Goal: Task Accomplishment & Management: Use online tool/utility

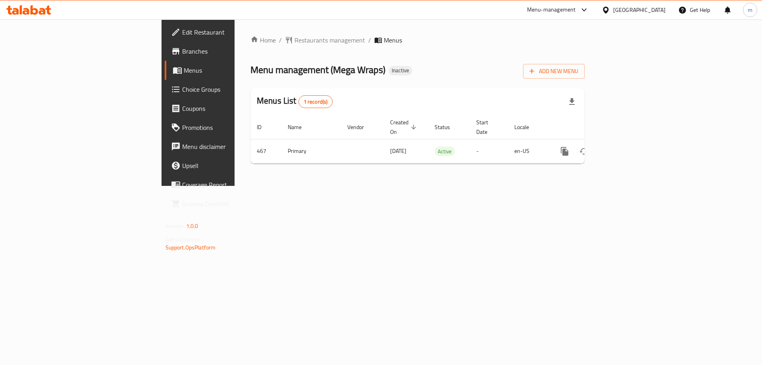
click at [182, 88] on span "Choice Groups" at bounding box center [232, 90] width 100 height 10
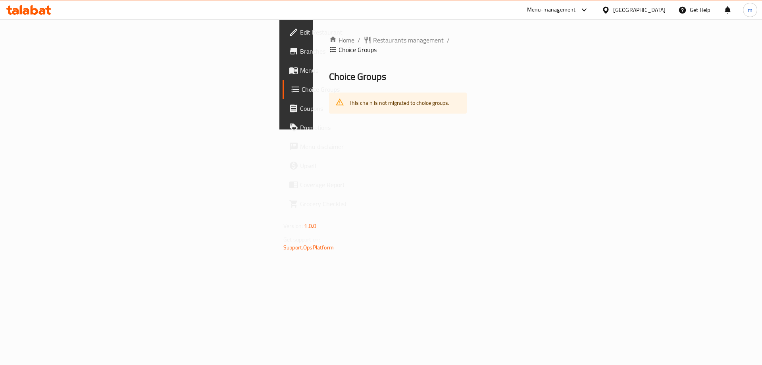
click at [302, 93] on span "Choice Groups" at bounding box center [351, 90] width 99 height 10
click at [283, 76] on link "Menus" at bounding box center [345, 70] width 124 height 19
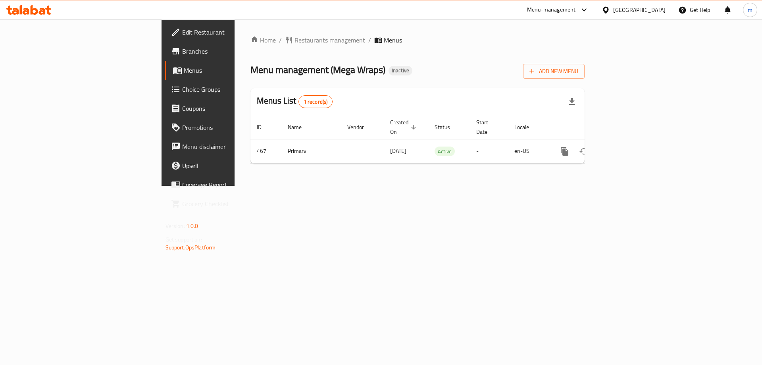
click at [27, 8] on icon at bounding box center [26, 11] width 7 height 7
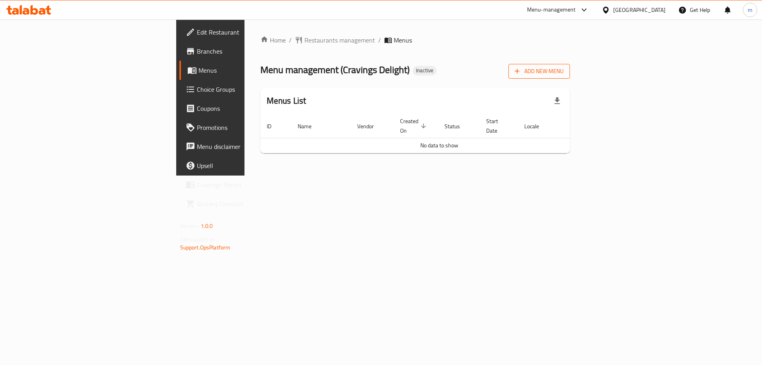
click at [563, 72] on span "Add New Menu" at bounding box center [539, 71] width 49 height 10
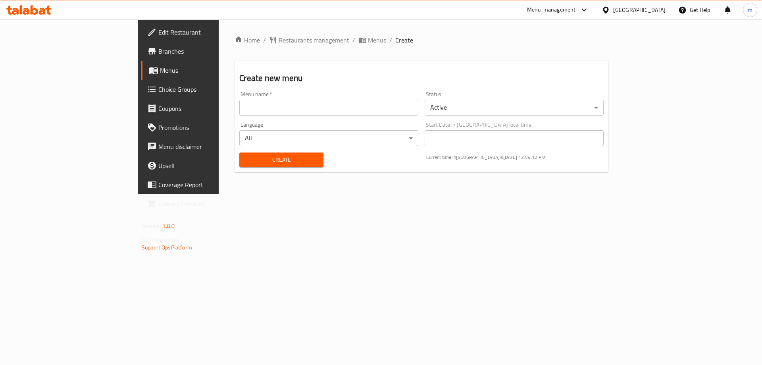
click at [239, 102] on input "text" at bounding box center [328, 108] width 179 height 16
type input "[DATE]"
click at [239, 152] on button "Create" at bounding box center [281, 159] width 84 height 15
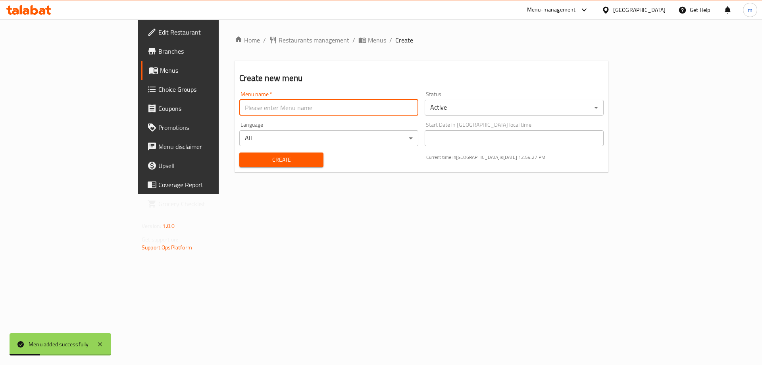
click at [141, 75] on link "Menus" at bounding box center [203, 70] width 124 height 19
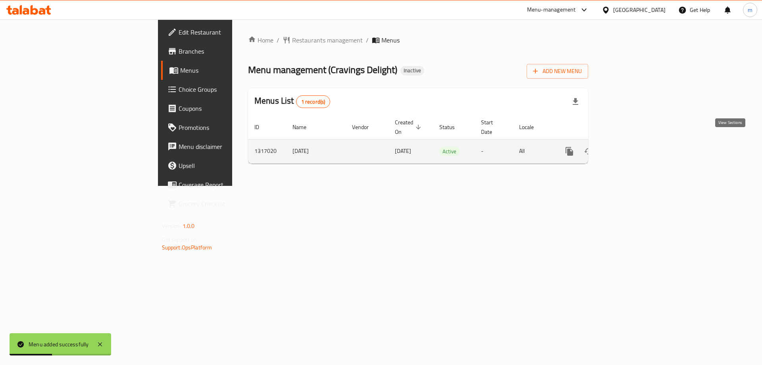
click at [631, 146] on icon "enhanced table" at bounding box center [627, 151] width 10 height 10
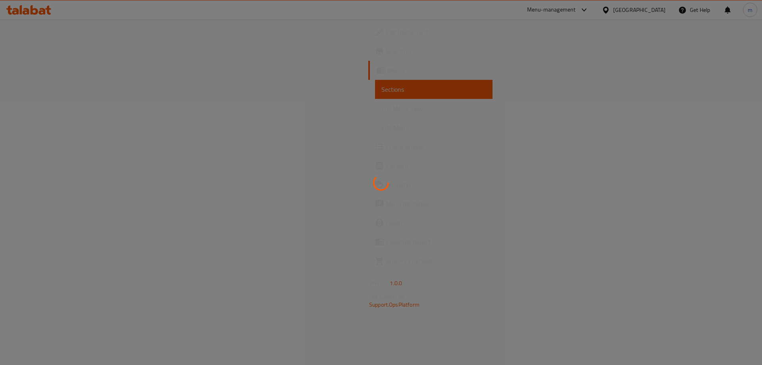
click at [46, 94] on div at bounding box center [381, 182] width 762 height 365
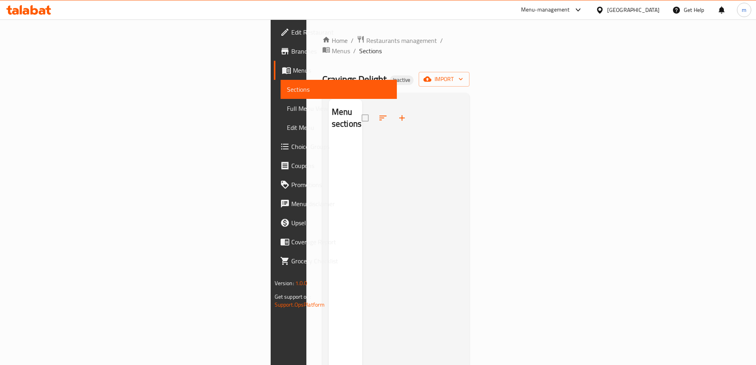
click at [291, 148] on span "Choice Groups" at bounding box center [340, 147] width 99 height 10
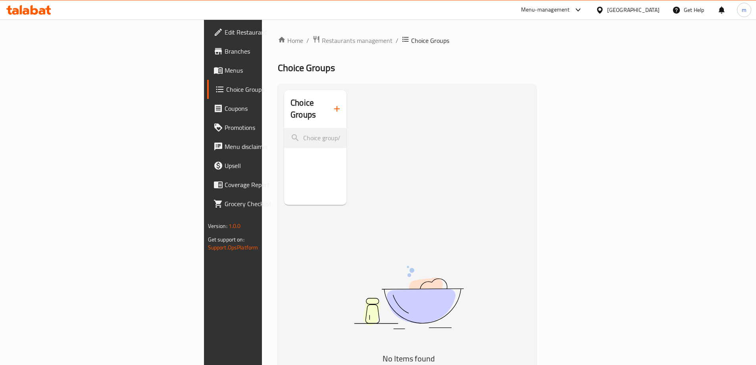
click at [332, 104] on icon "button" at bounding box center [337, 109] width 10 height 10
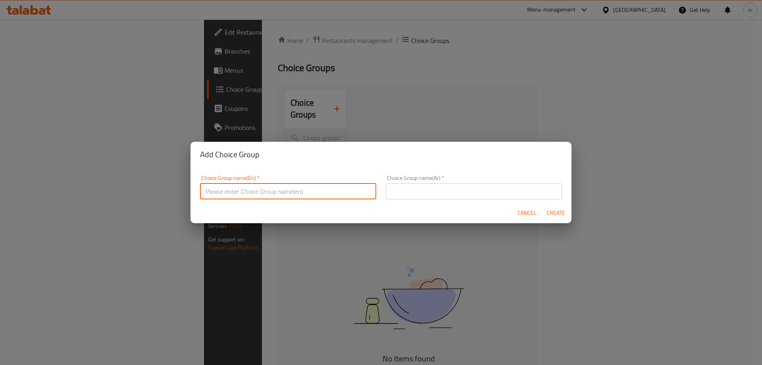
click at [221, 194] on input "text" at bounding box center [288, 191] width 176 height 16
type input "غ"
type input "Your Choice Of Sides"
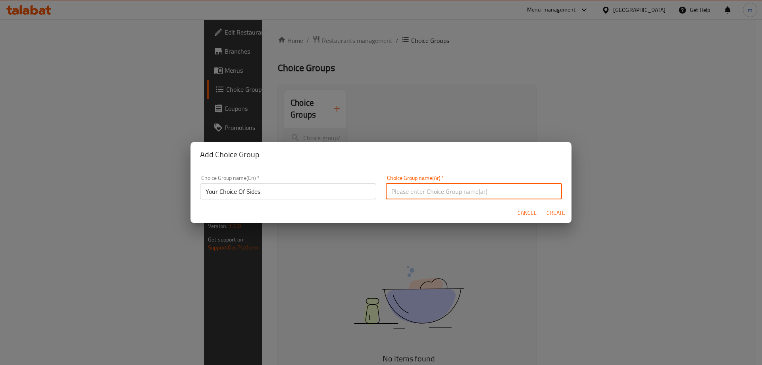
click at [434, 188] on input "text" at bounding box center [474, 191] width 176 height 16
type input "h"
type input "اختيارك من الاطباق الجانبية"
click at [555, 216] on span "Create" at bounding box center [555, 213] width 19 height 10
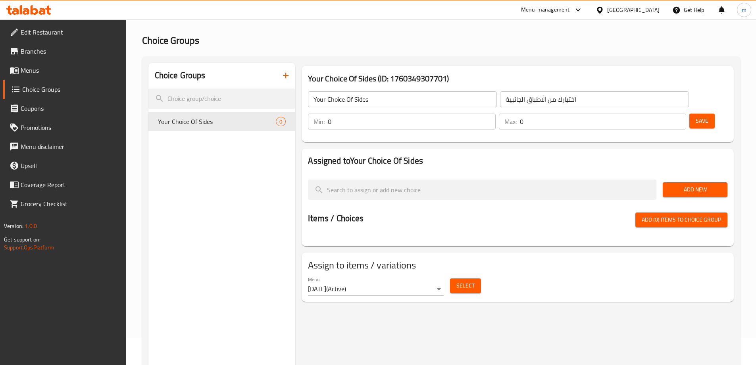
scroll to position [40, 0]
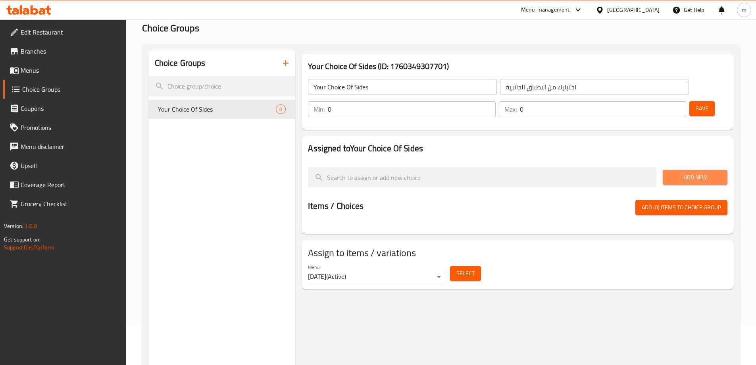
click at [685, 172] on span "Add New" at bounding box center [695, 177] width 52 height 10
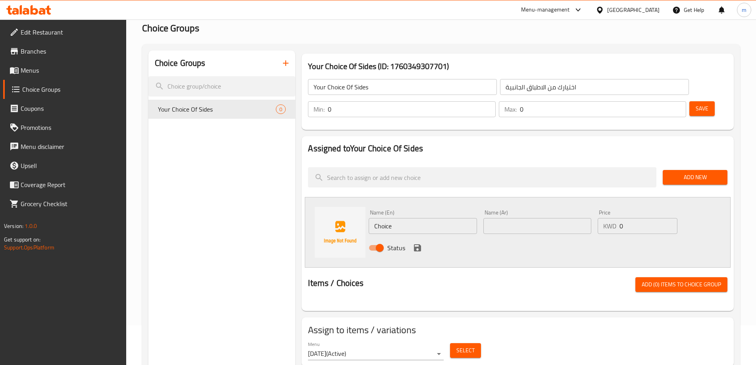
click at [495, 101] on input "0" at bounding box center [411, 109] width 167 height 16
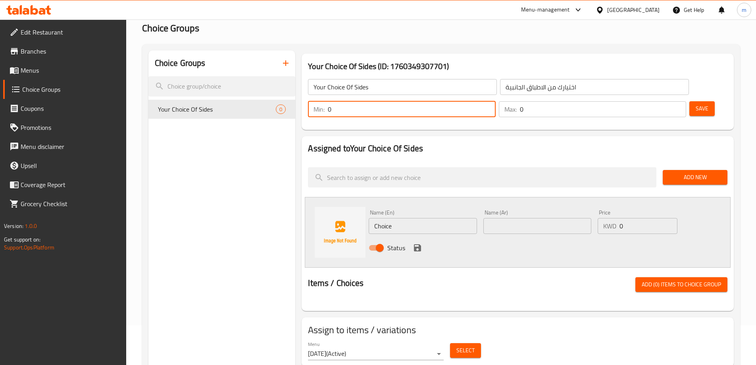
click at [495, 101] on div "Min: 0 ​" at bounding box center [401, 109] width 187 height 16
type input "2"
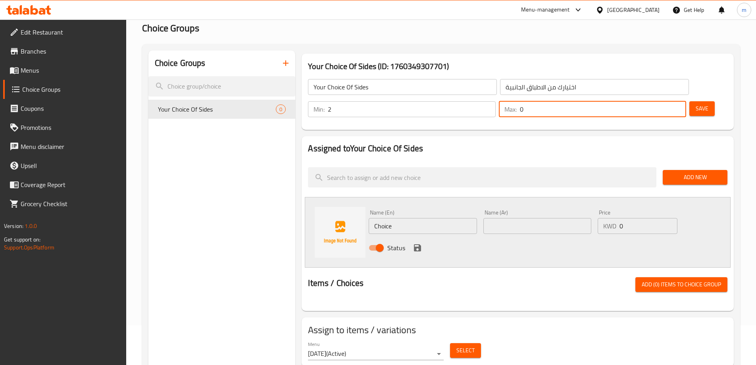
drag, startPoint x: 653, startPoint y: 91, endPoint x: 664, endPoint y: 90, distance: 10.7
click at [664, 101] on div "Max: 0 ​" at bounding box center [592, 109] width 187 height 16
type input "2"
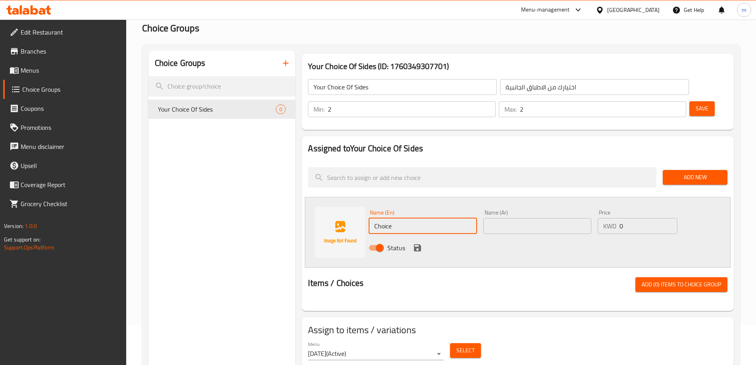
click at [416, 218] on input "Choice" at bounding box center [423, 226] width 108 height 16
type input "ح"
type input "pla"
click at [63, 67] on span "Menus" at bounding box center [70, 70] width 99 height 10
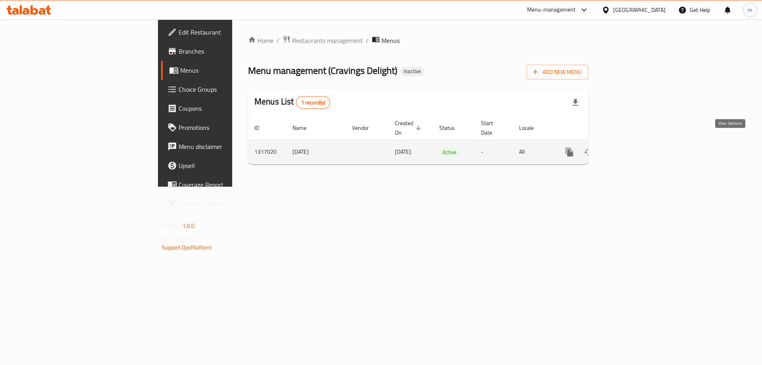
click at [631, 147] on icon "enhanced table" at bounding box center [627, 152] width 10 height 10
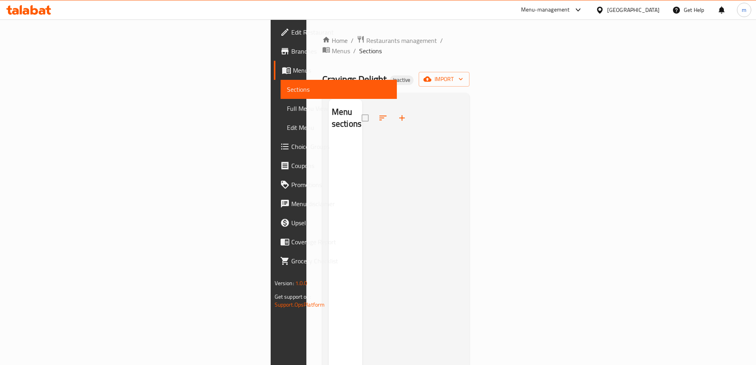
click at [463, 127] on div at bounding box center [412, 281] width 101 height 365
click at [35, 11] on icon at bounding box center [28, 10] width 45 height 10
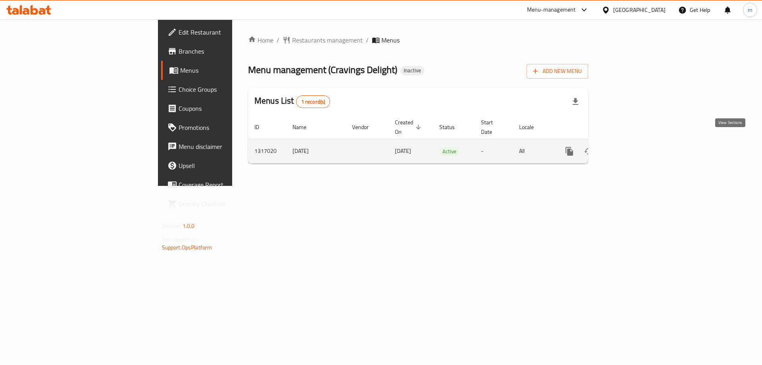
click at [636, 147] on link "enhanced table" at bounding box center [626, 151] width 19 height 19
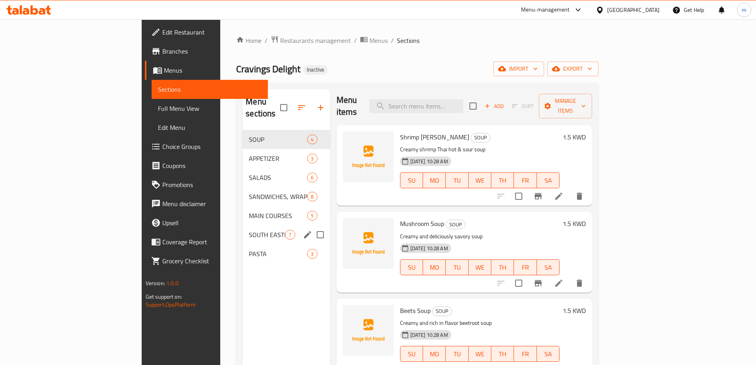
scroll to position [2, 0]
